Goal: Task Accomplishment & Management: Use online tool/utility

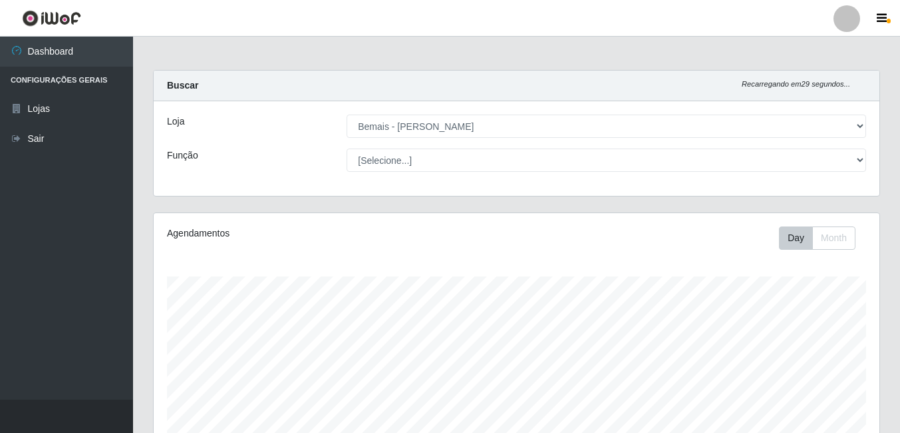
select select "230"
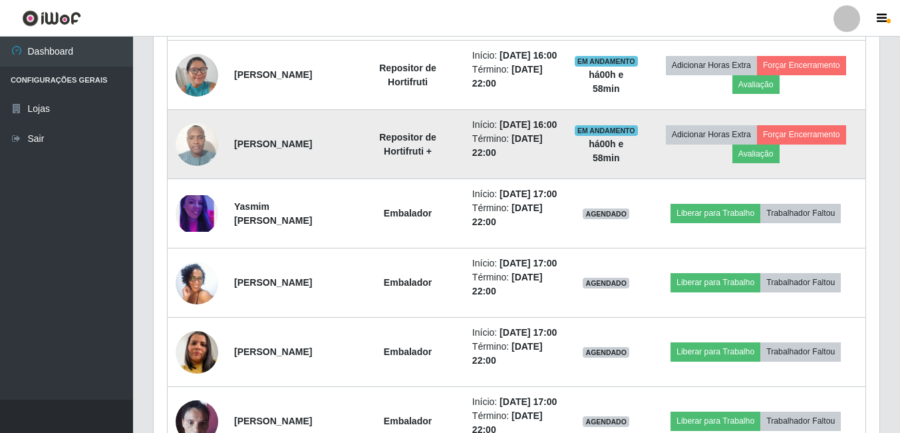
scroll to position [780, 0]
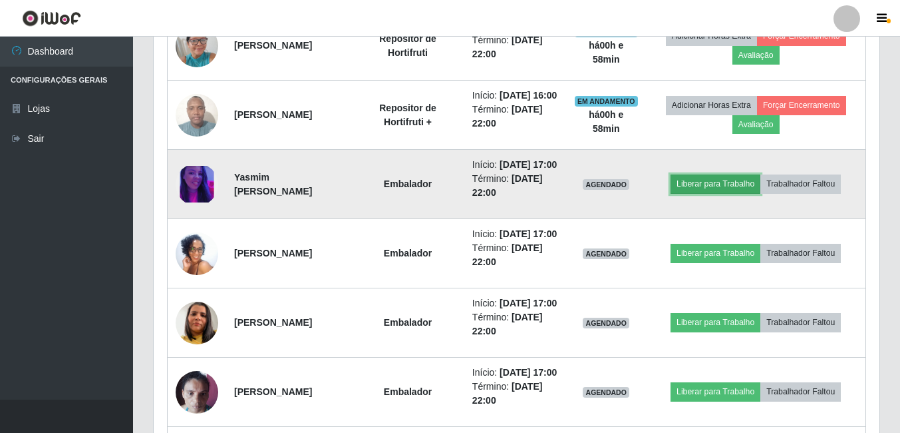
click at [731, 193] on button "Liberar para Trabalho" at bounding box center [716, 183] width 90 height 19
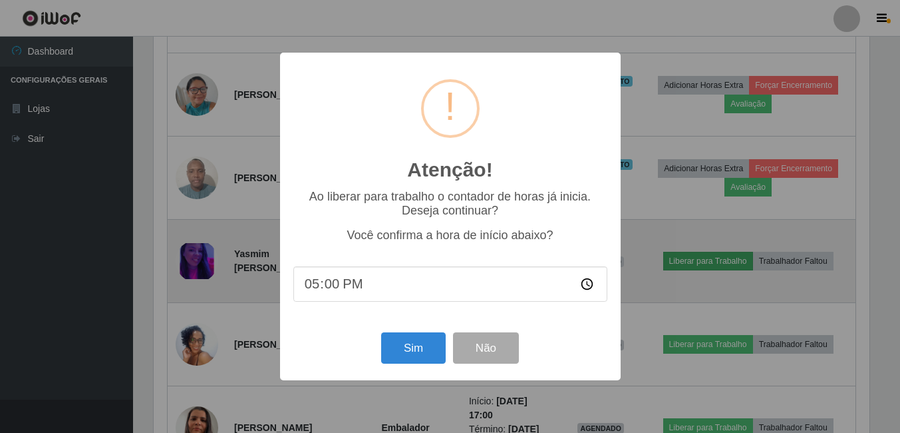
scroll to position [276, 719]
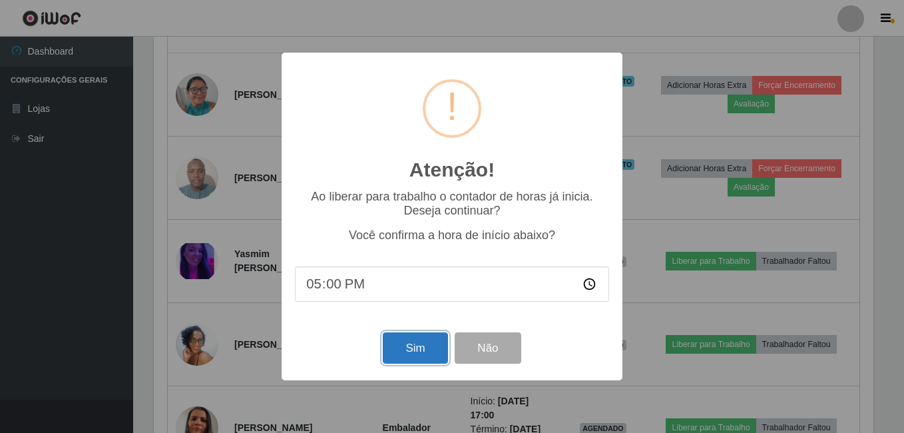
click at [407, 335] on button "Sim" at bounding box center [415, 347] width 65 height 31
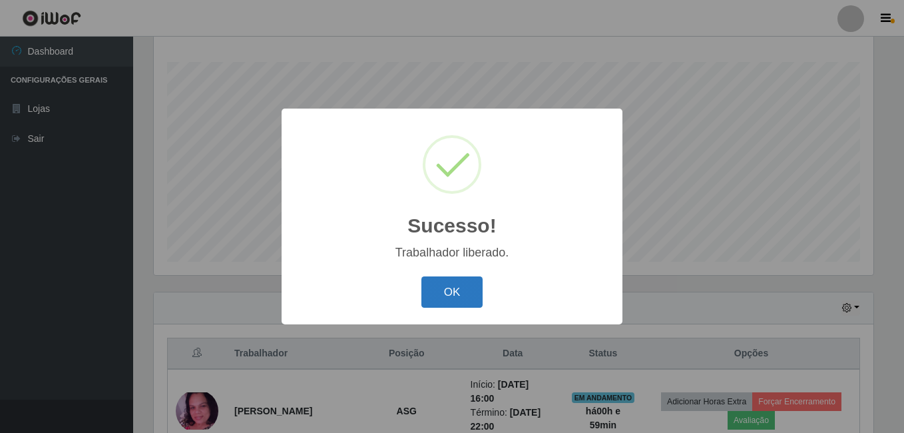
click at [467, 301] on button "OK" at bounding box center [452, 291] width 62 height 31
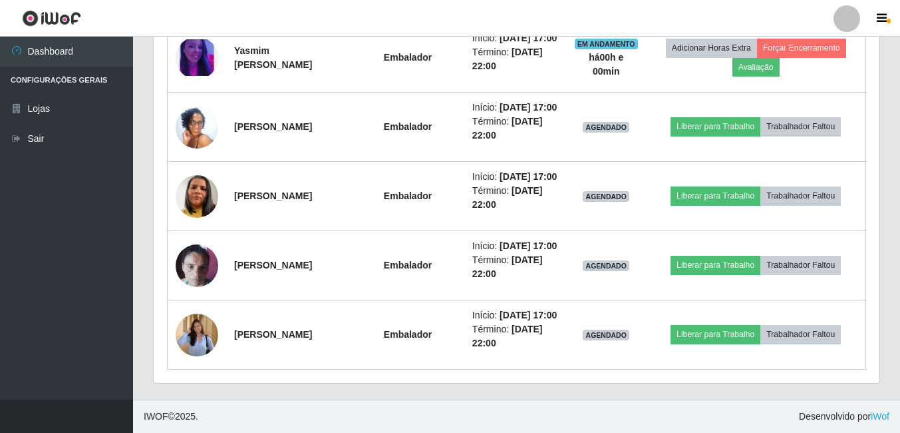
scroll to position [946, 0]
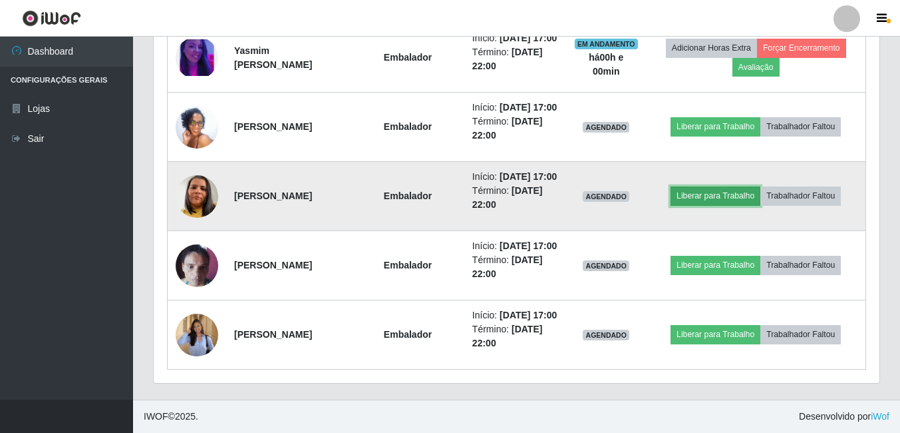
click at [713, 205] on button "Liberar para Trabalho" at bounding box center [716, 195] width 90 height 19
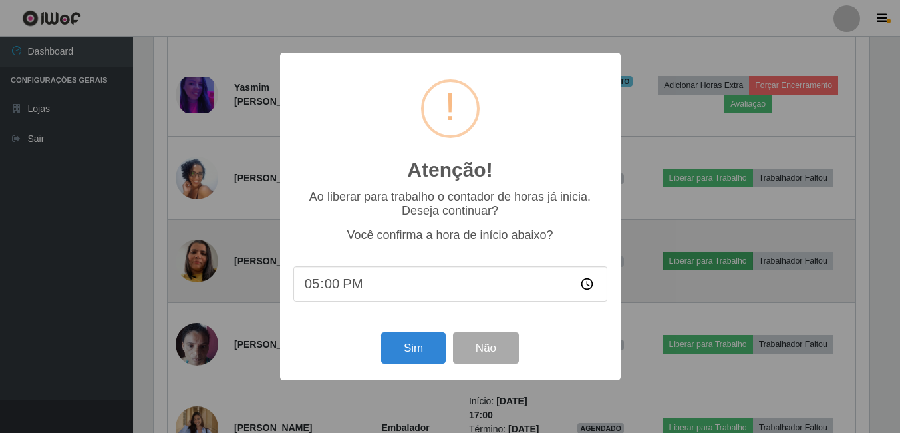
scroll to position [276, 719]
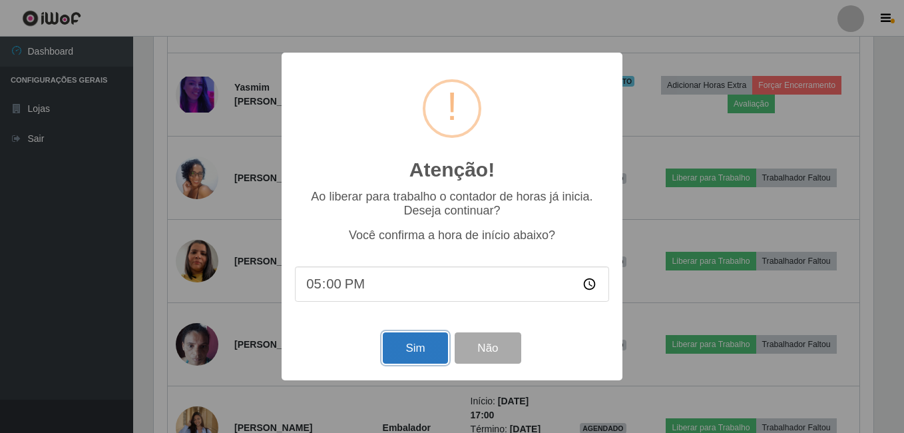
click at [425, 357] on button "Sim" at bounding box center [415, 347] width 65 height 31
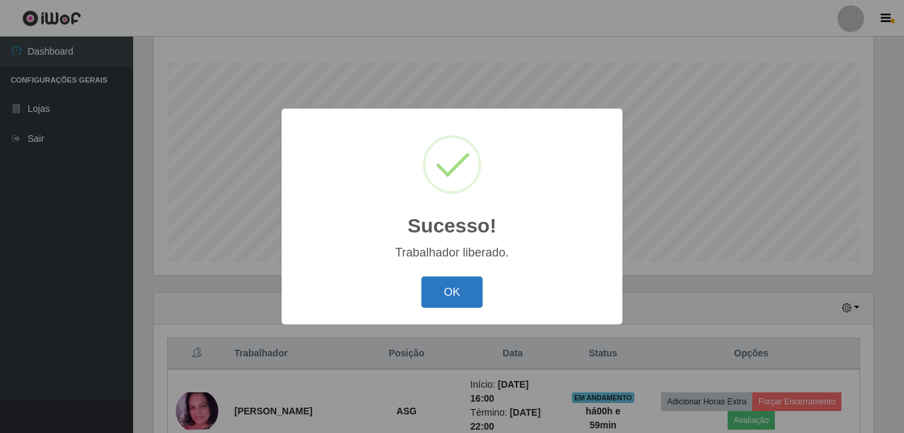
click at [423, 305] on button "OK" at bounding box center [452, 291] width 62 height 31
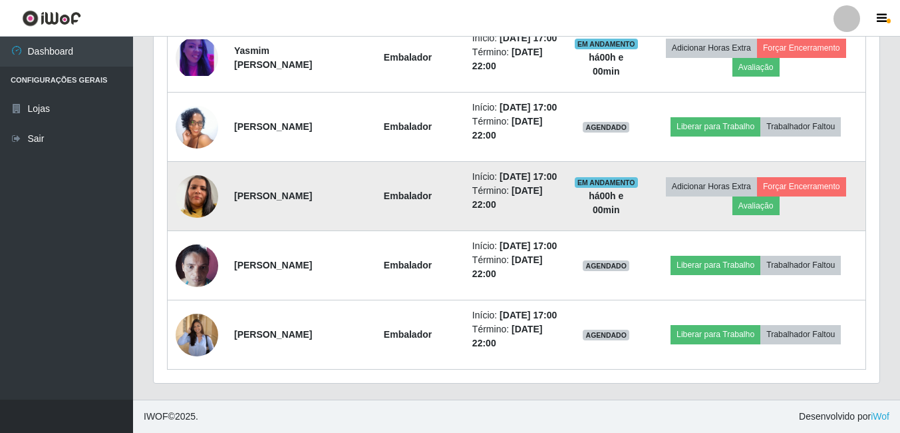
scroll to position [1046, 0]
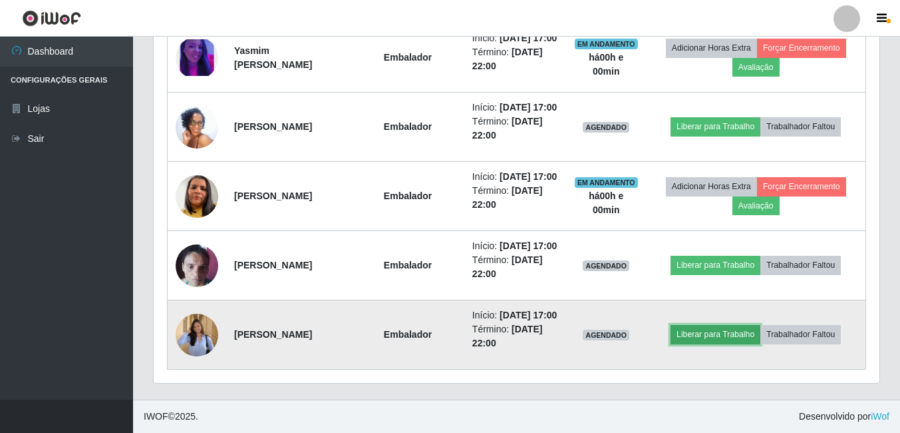
click at [739, 325] on button "Liberar para Trabalho" at bounding box center [716, 334] width 90 height 19
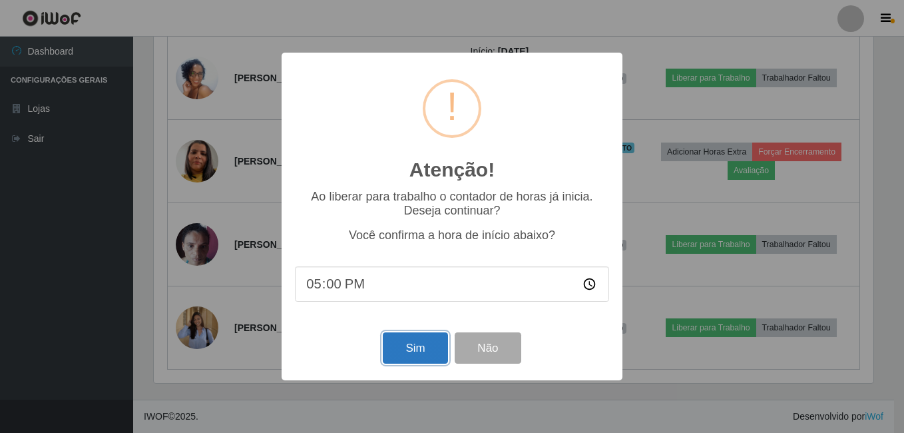
click at [426, 355] on button "Sim" at bounding box center [415, 347] width 65 height 31
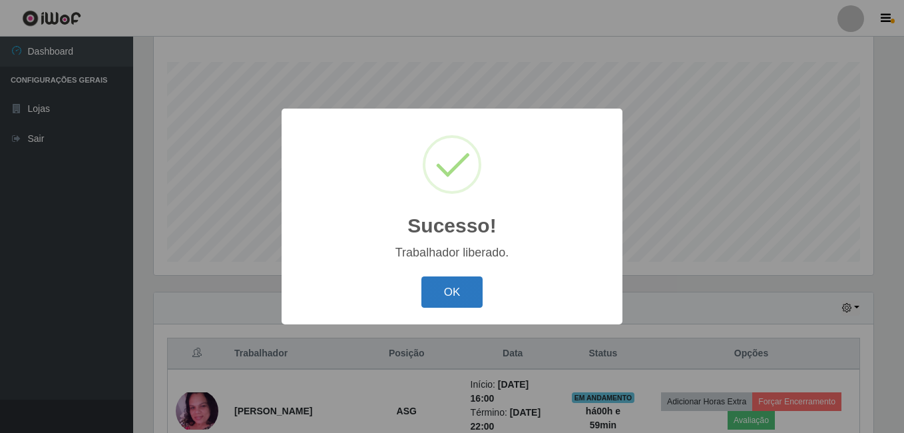
click at [443, 284] on button "OK" at bounding box center [452, 291] width 62 height 31
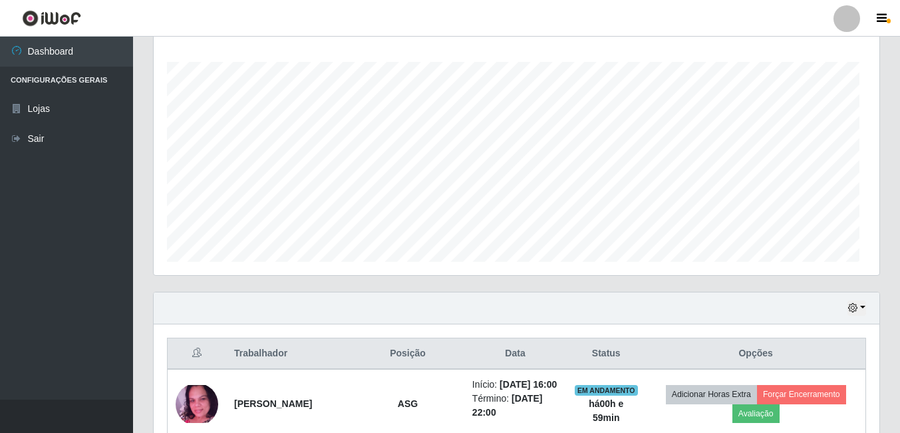
scroll to position [0, 0]
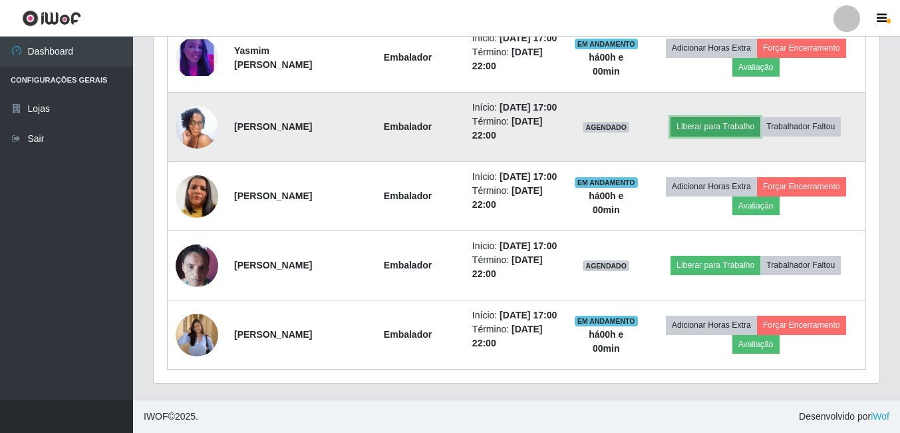
click at [694, 136] on button "Liberar para Trabalho" at bounding box center [716, 126] width 90 height 19
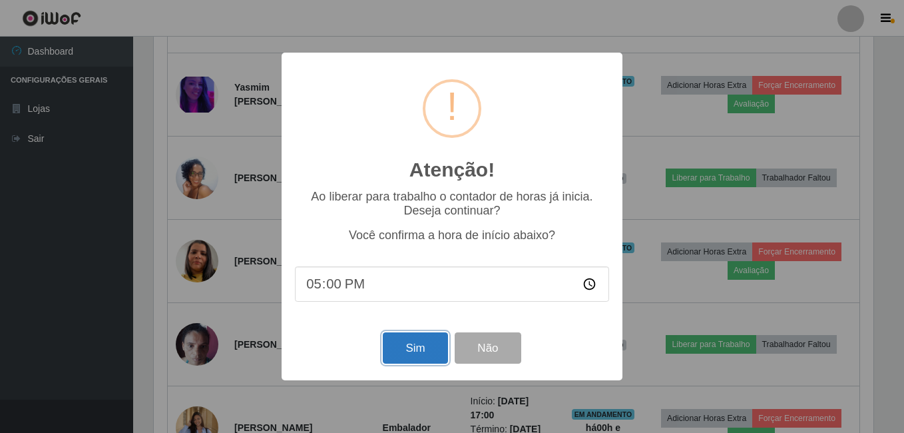
click at [407, 347] on button "Sim" at bounding box center [415, 347] width 65 height 31
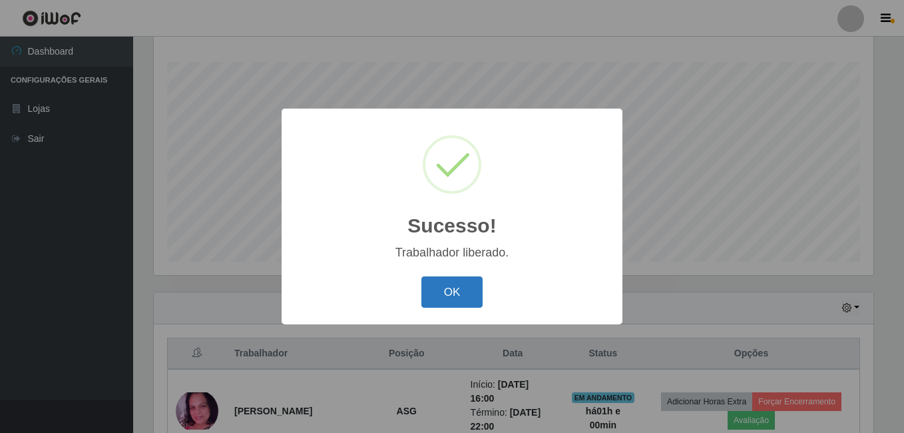
click at [457, 300] on button "OK" at bounding box center [452, 291] width 62 height 31
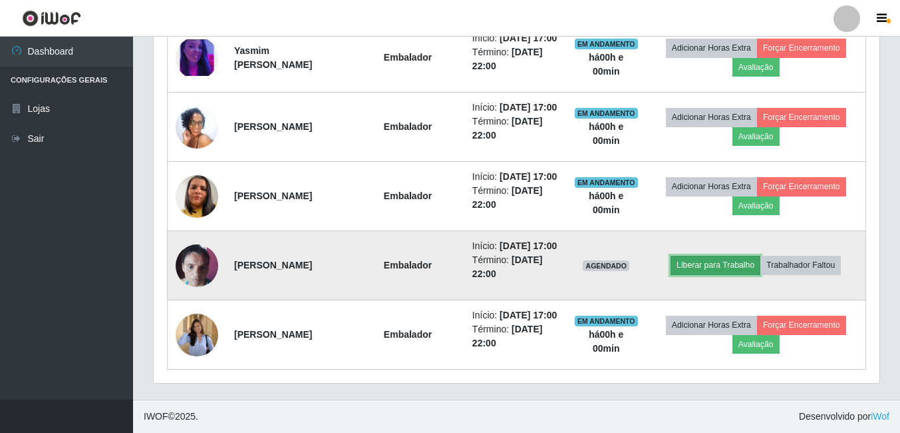
click at [711, 256] on button "Liberar para Trabalho" at bounding box center [716, 265] width 90 height 19
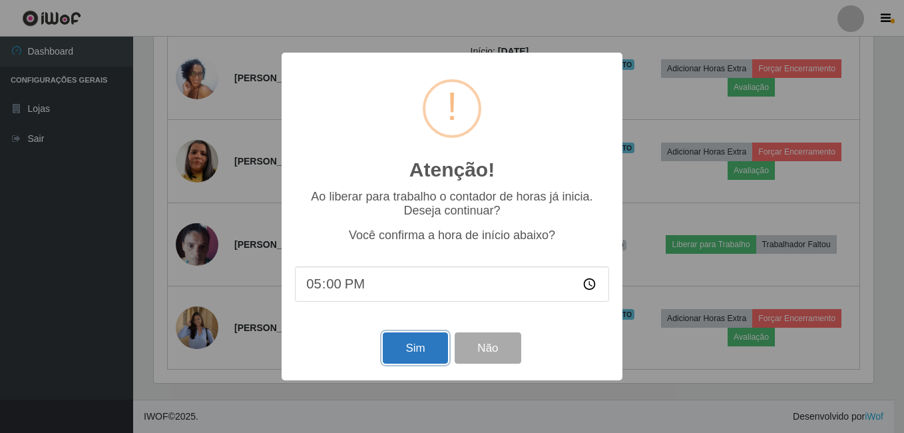
click at [413, 346] on button "Sim" at bounding box center [415, 347] width 65 height 31
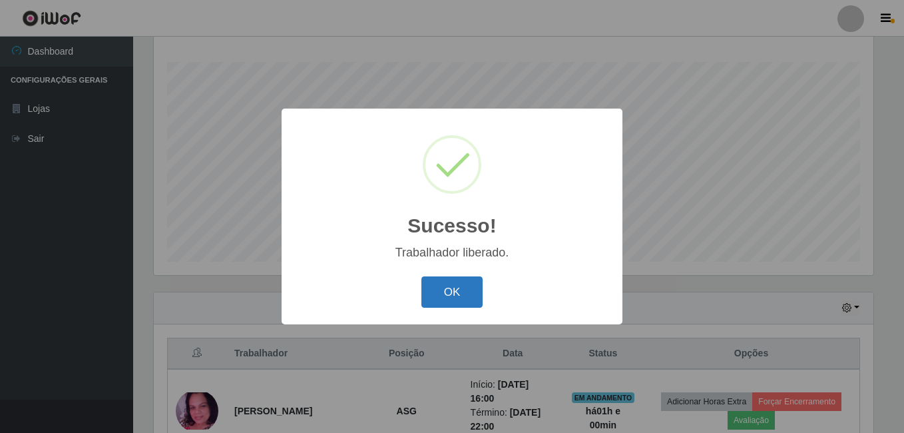
click at [463, 303] on button "OK" at bounding box center [452, 291] width 62 height 31
